Goal: Use online tool/utility: Utilize a website feature to perform a specific function

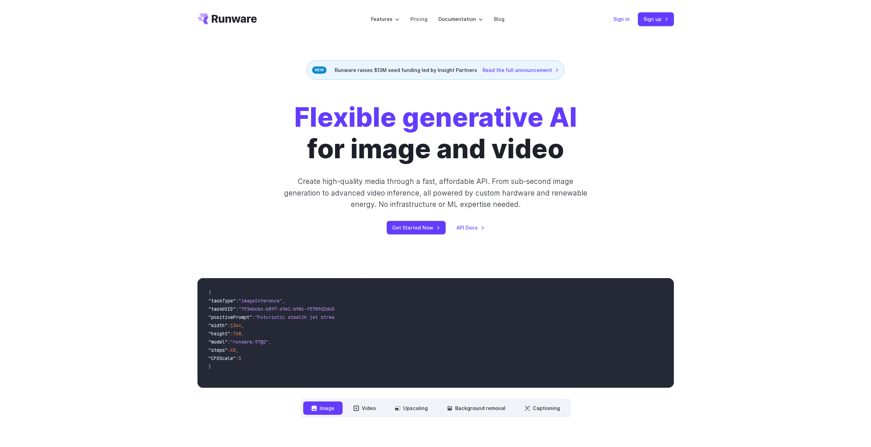
click at [617, 18] on link "Sign in" at bounding box center [621, 19] width 16 height 8
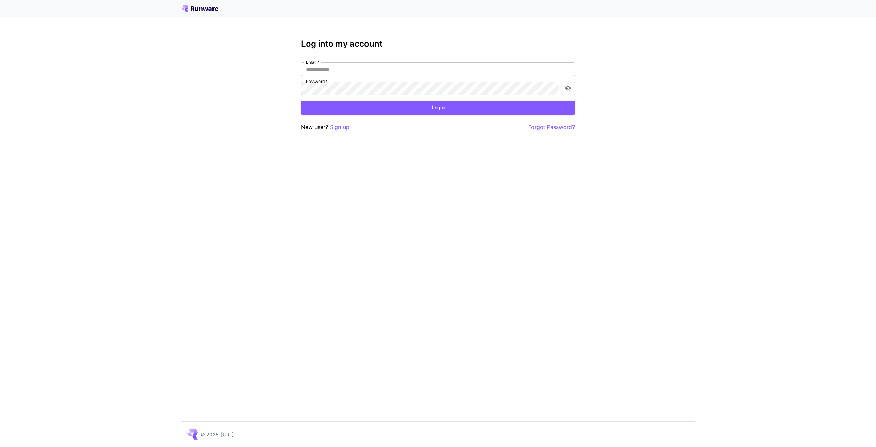
type input "**********"
click at [408, 115] on div "**********" at bounding box center [438, 85] width 274 height 92
click at [409, 114] on button "Login" at bounding box center [438, 108] width 274 height 14
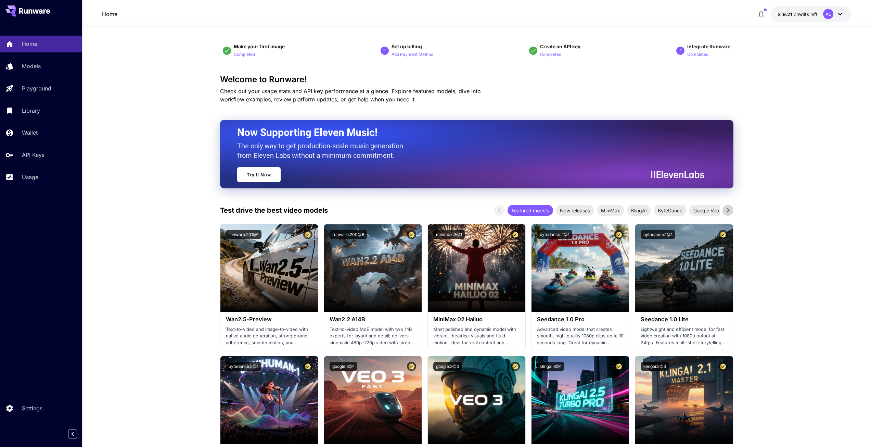
click at [760, 17] on icon "button" at bounding box center [761, 14] width 8 height 8
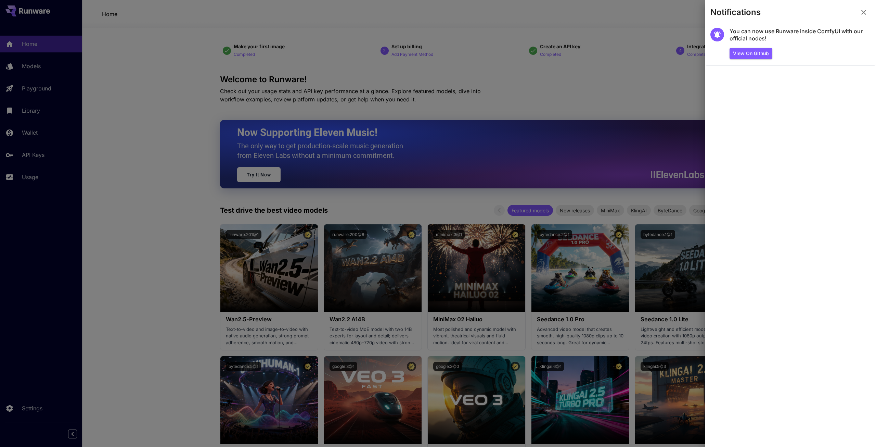
click at [865, 12] on icon "button" at bounding box center [864, 12] width 8 height 8
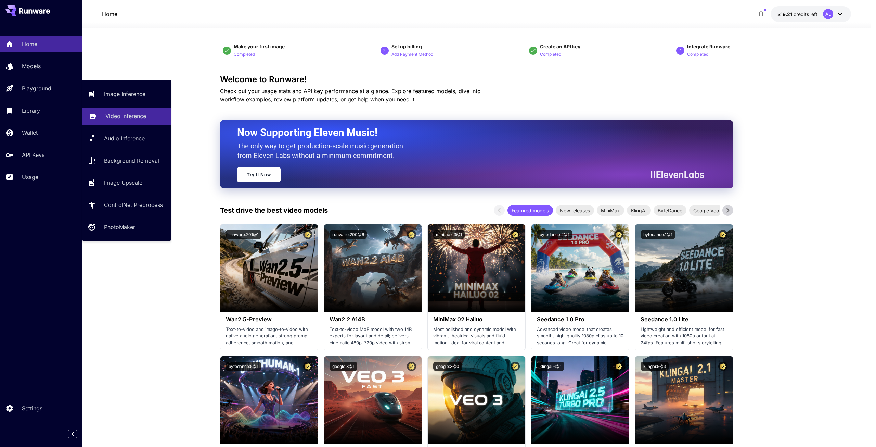
click at [123, 113] on p "Video Inference" at bounding box center [125, 116] width 41 height 8
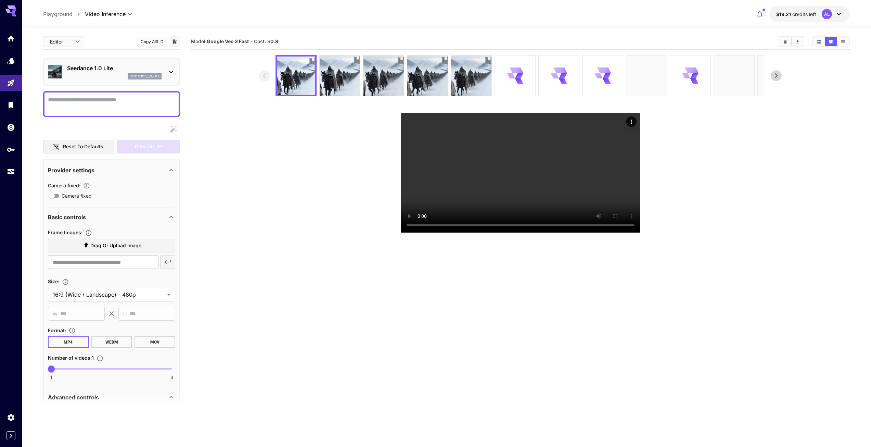
click at [115, 76] on div "seedance_1_0_lite" at bounding box center [114, 76] width 94 height 6
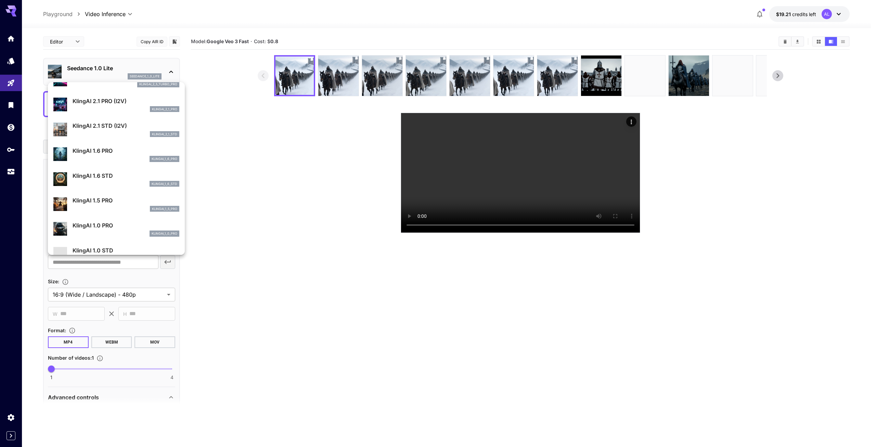
scroll to position [367, 0]
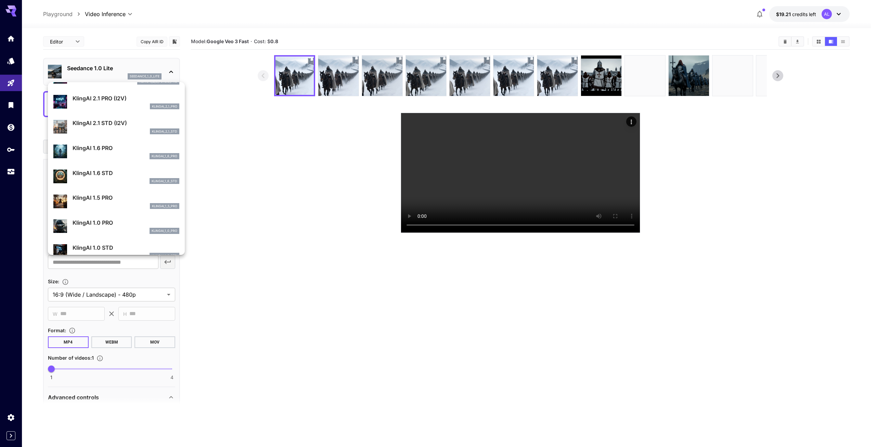
click at [228, 167] on div at bounding box center [438, 223] width 876 height 447
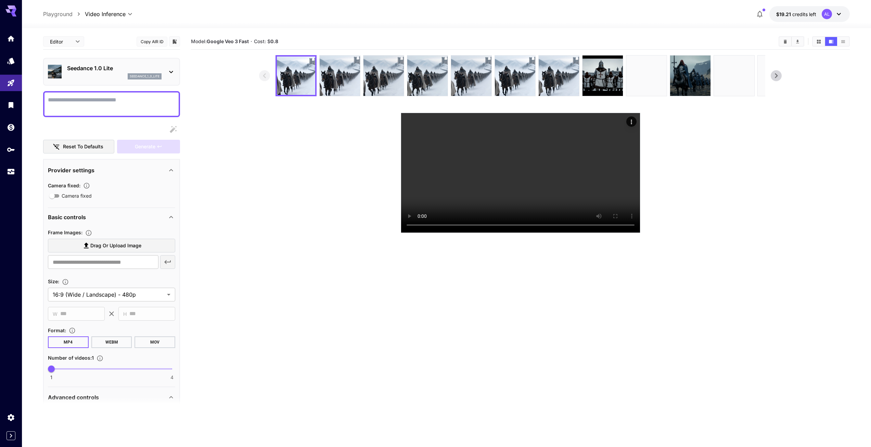
click at [108, 103] on textarea "Camera fixed" at bounding box center [111, 104] width 127 height 16
click at [118, 100] on textarea "Camera fixed" at bounding box center [111, 104] width 127 height 16
click at [112, 76] on div "seedance_1_0_lite" at bounding box center [114, 76] width 94 height 6
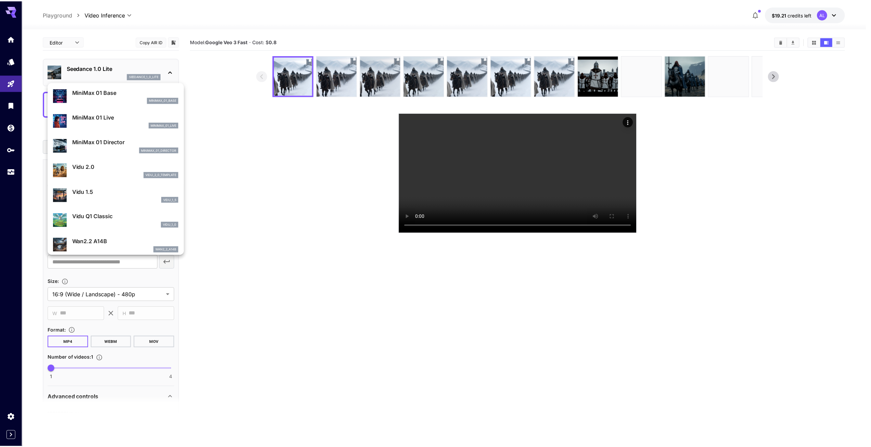
scroll to position [629, 0]
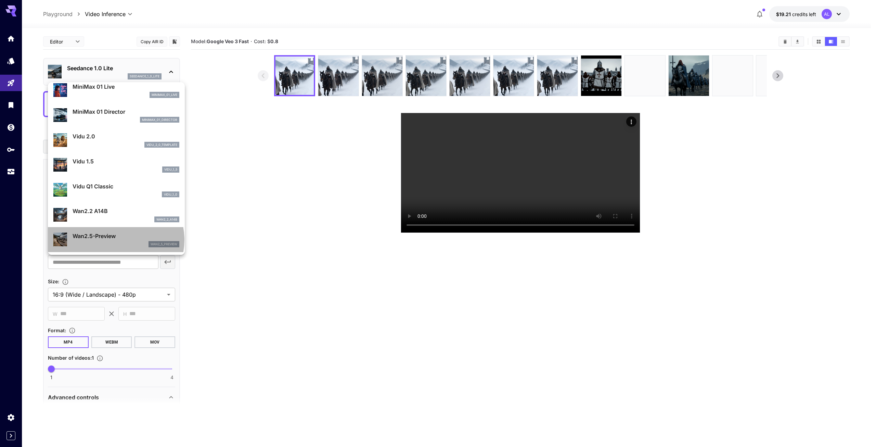
click at [115, 240] on p "Wan2.5-Preview" at bounding box center [126, 236] width 107 height 8
type input "**********"
type input "***"
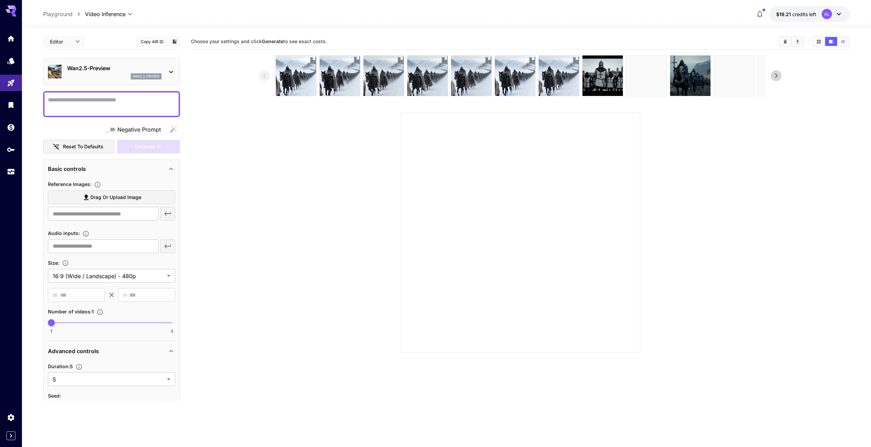
click at [129, 195] on span "Drag or upload image" at bounding box center [115, 197] width 51 height 9
click at [0, 0] on input "Drag or upload image" at bounding box center [0, 0] width 0 height 0
click at [104, 195] on span "Drag or upload image" at bounding box center [115, 197] width 51 height 9
click at [0, 0] on input "Drag or upload image" at bounding box center [0, 0] width 0 height 0
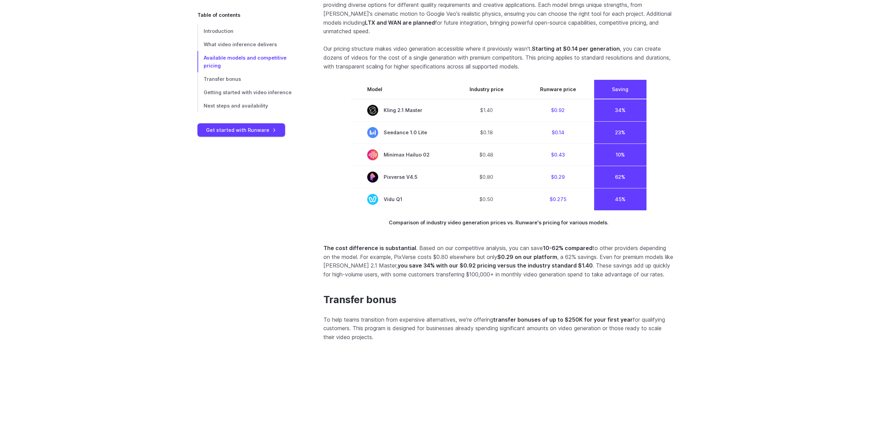
scroll to position [958, 0]
